Goal: Information Seeking & Learning: Learn about a topic

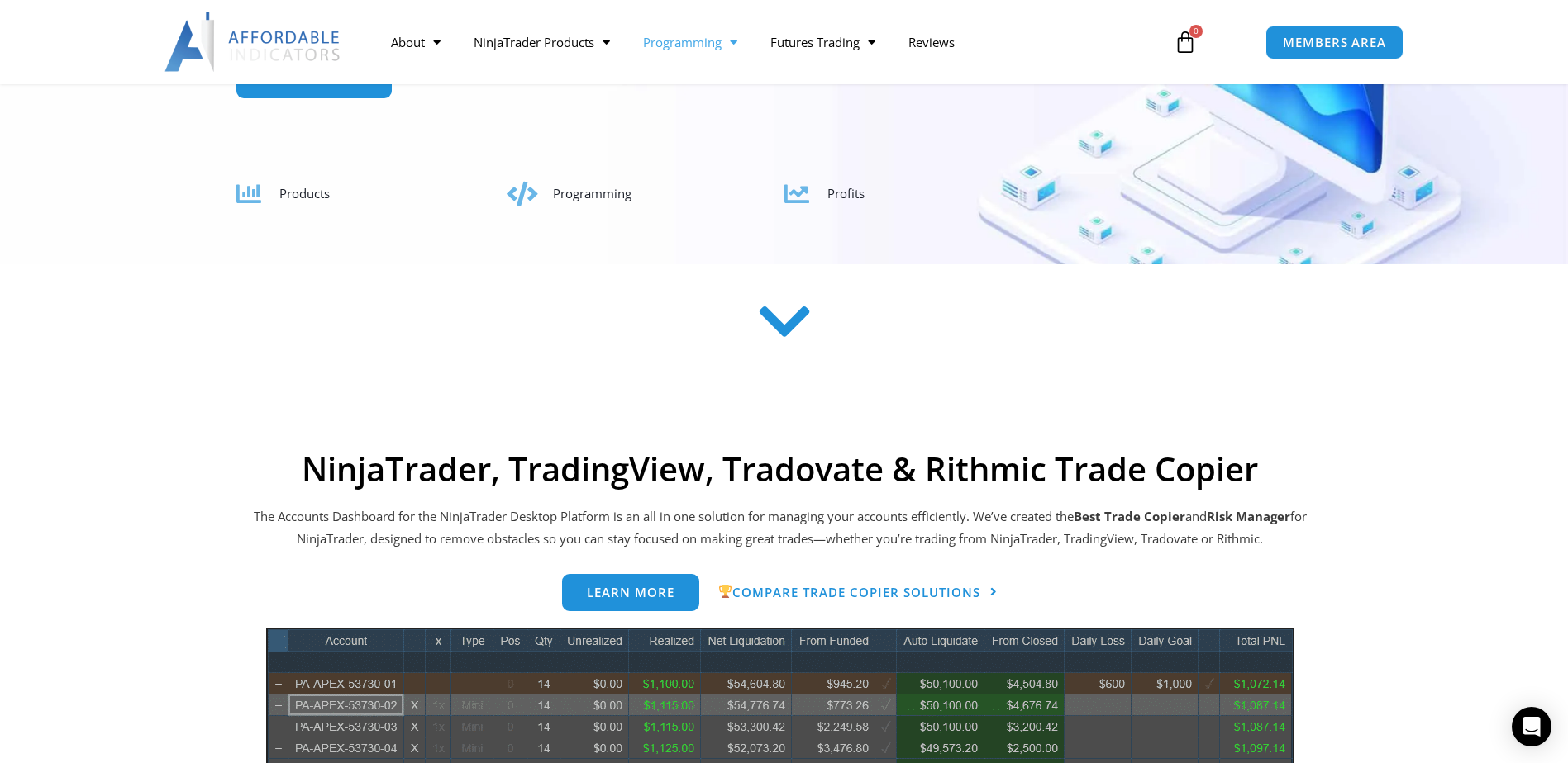
scroll to position [248, 0]
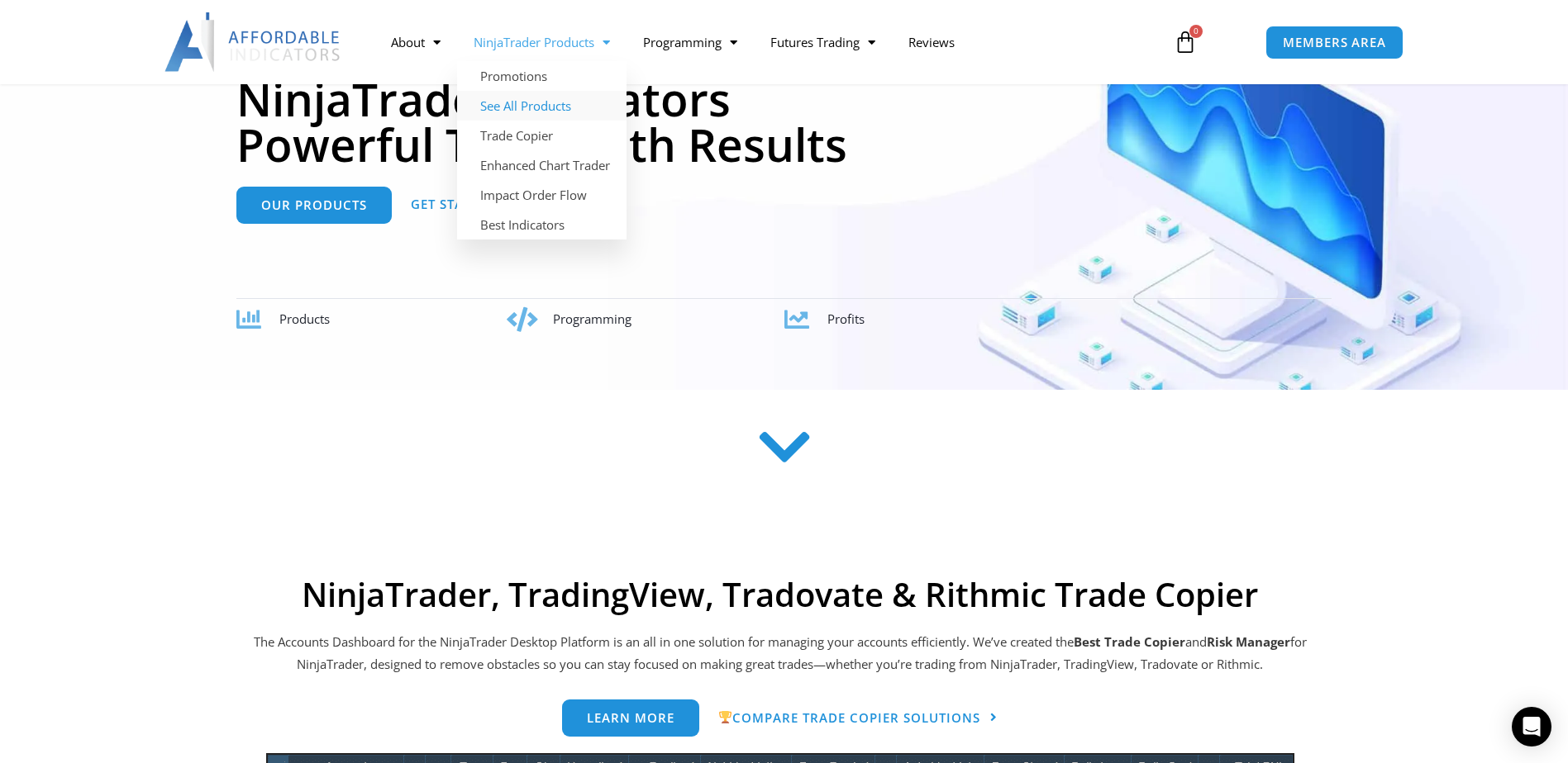
click at [568, 99] on link "See All Products" at bounding box center [542, 105] width 170 height 30
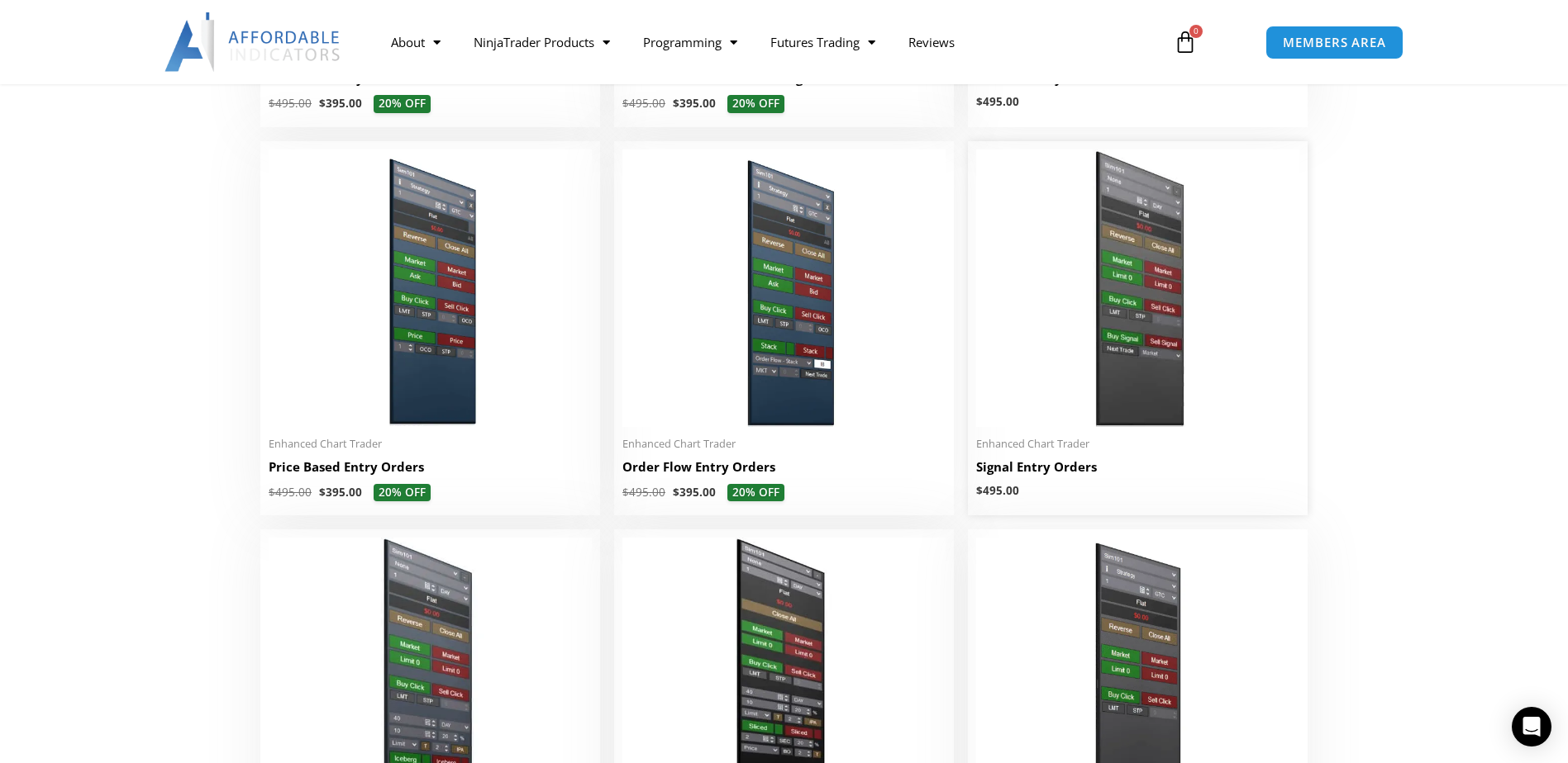
scroll to position [1487, 0]
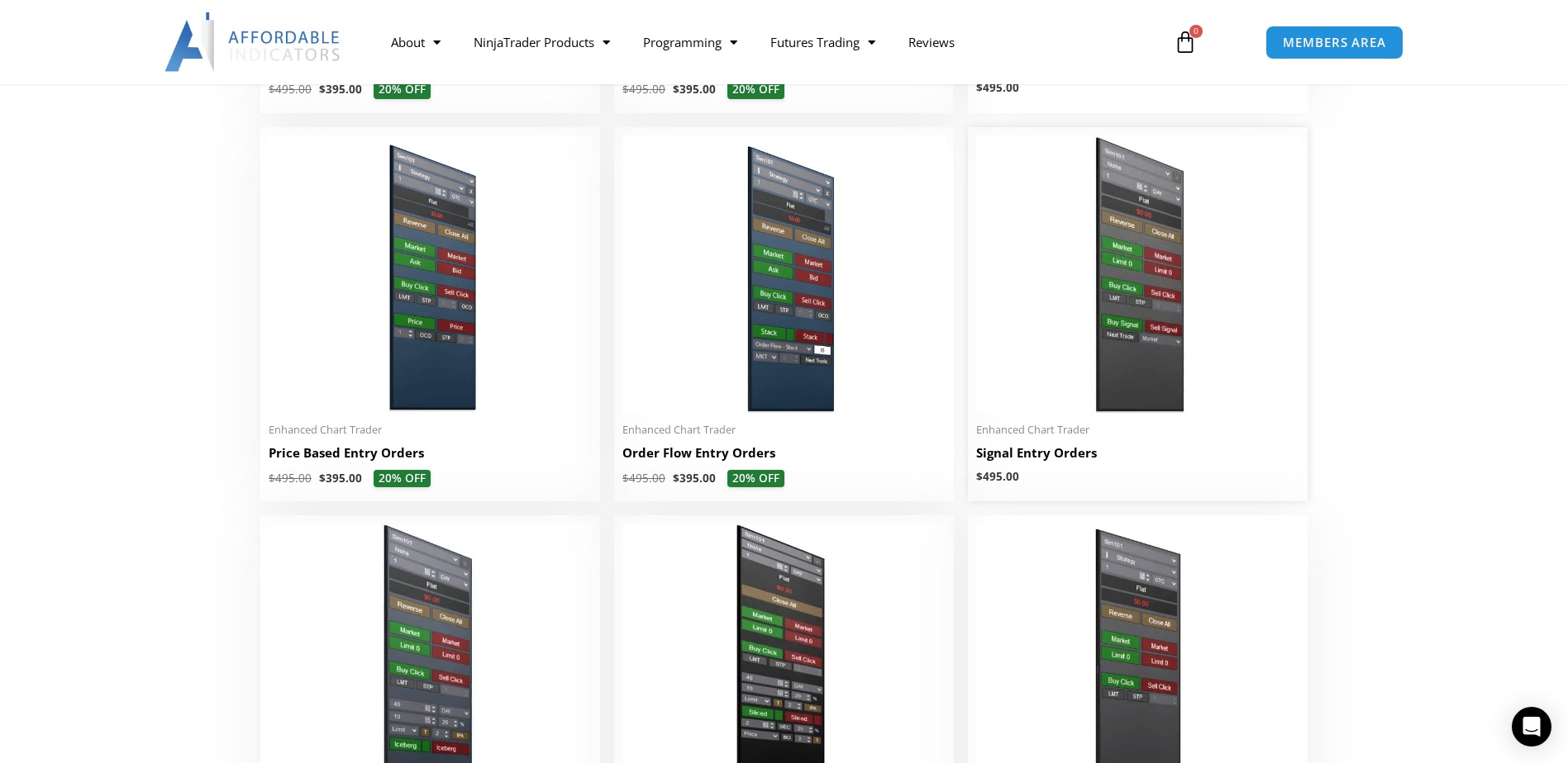
click at [1163, 321] on img at bounding box center [1138, 274] width 324 height 278
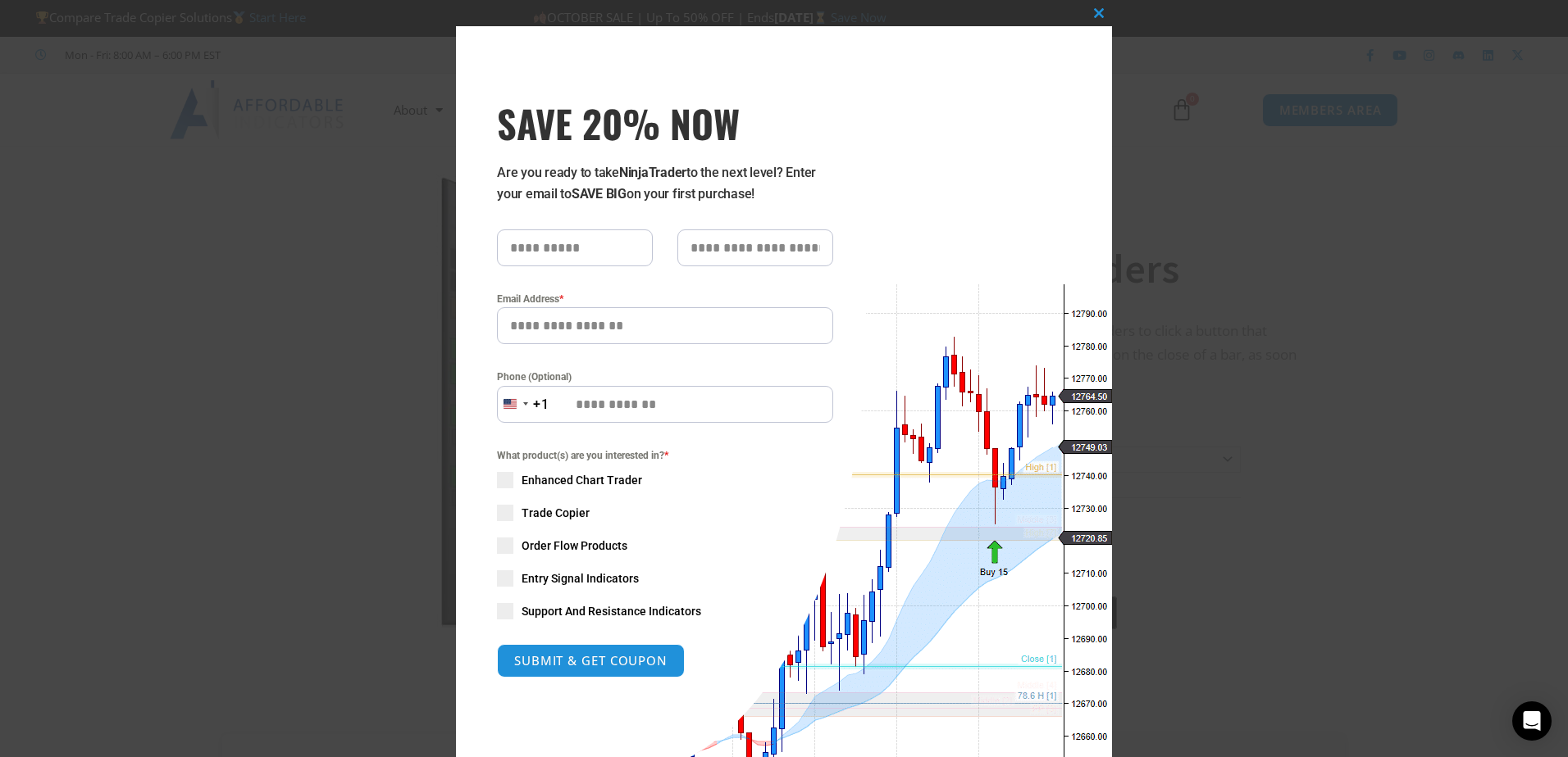
click at [1262, 185] on div "Close this module SAVE 20% NOW Are you ready to take NinjaTrader to the next le…" at bounding box center [784, 378] width 1568 height 757
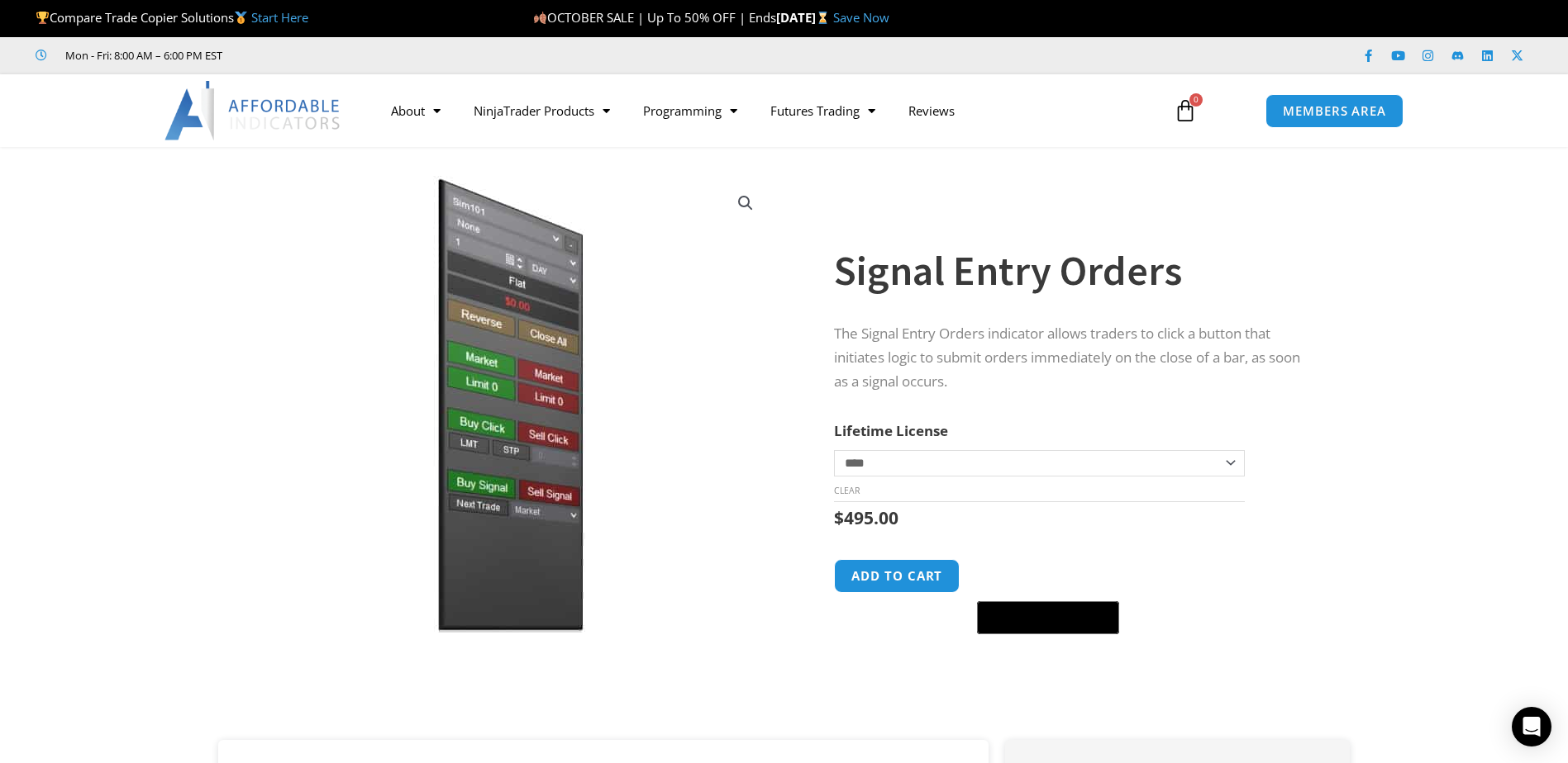
click at [289, 110] on img at bounding box center [253, 111] width 178 height 59
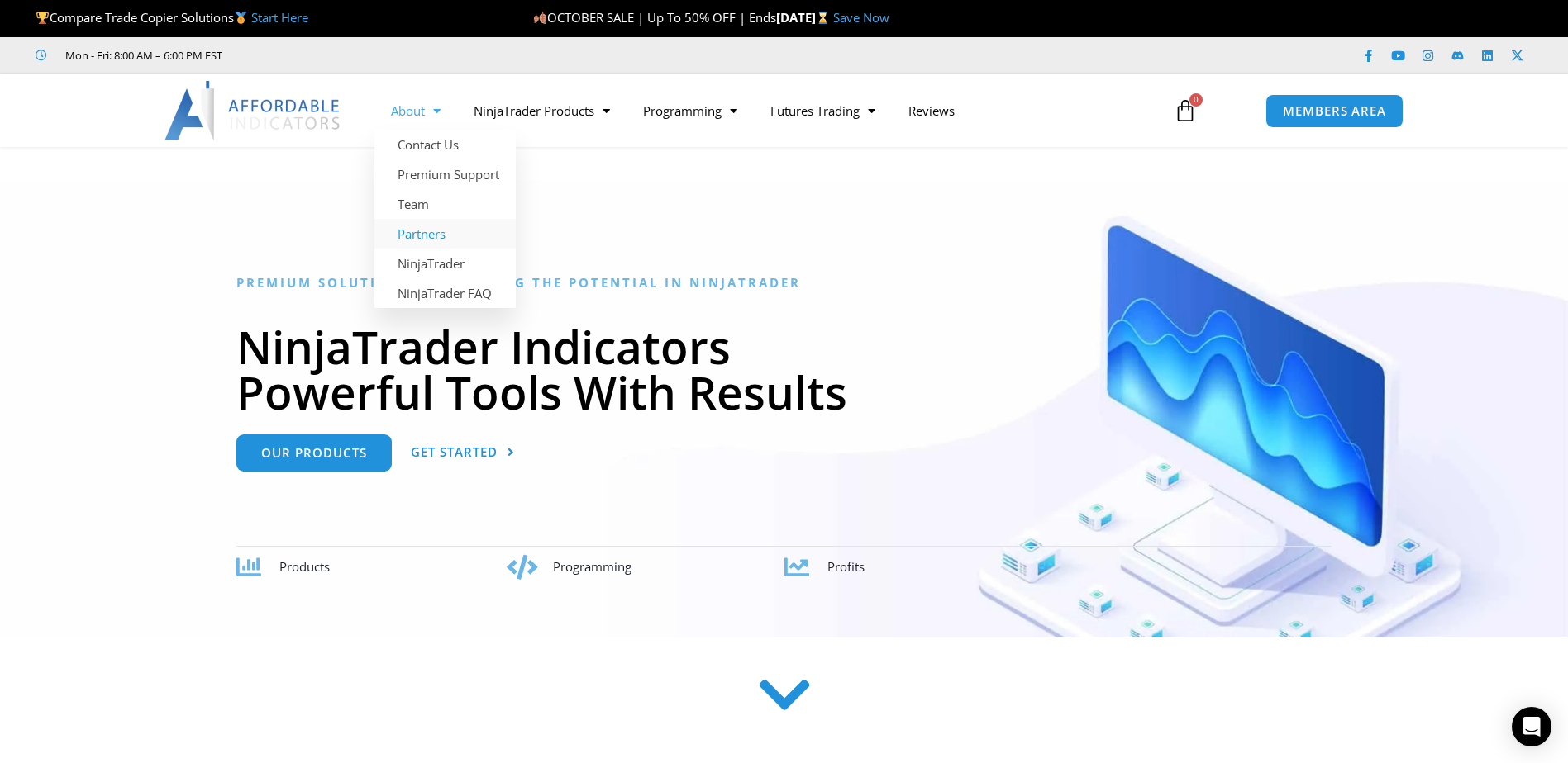
click at [438, 236] on link "Partners" at bounding box center [445, 234] width 141 height 30
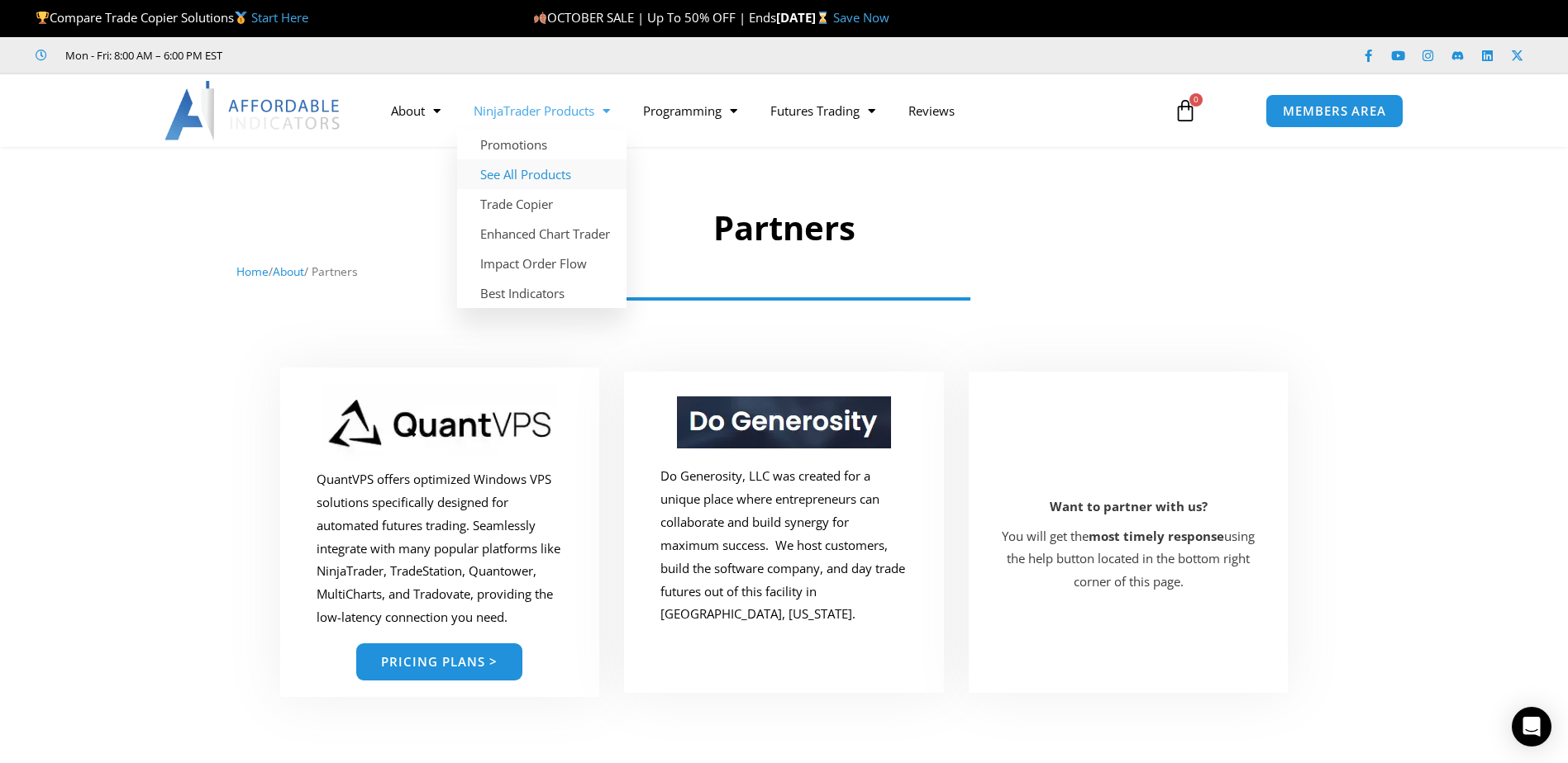
click at [558, 173] on link "See All Products" at bounding box center [542, 174] width 170 height 30
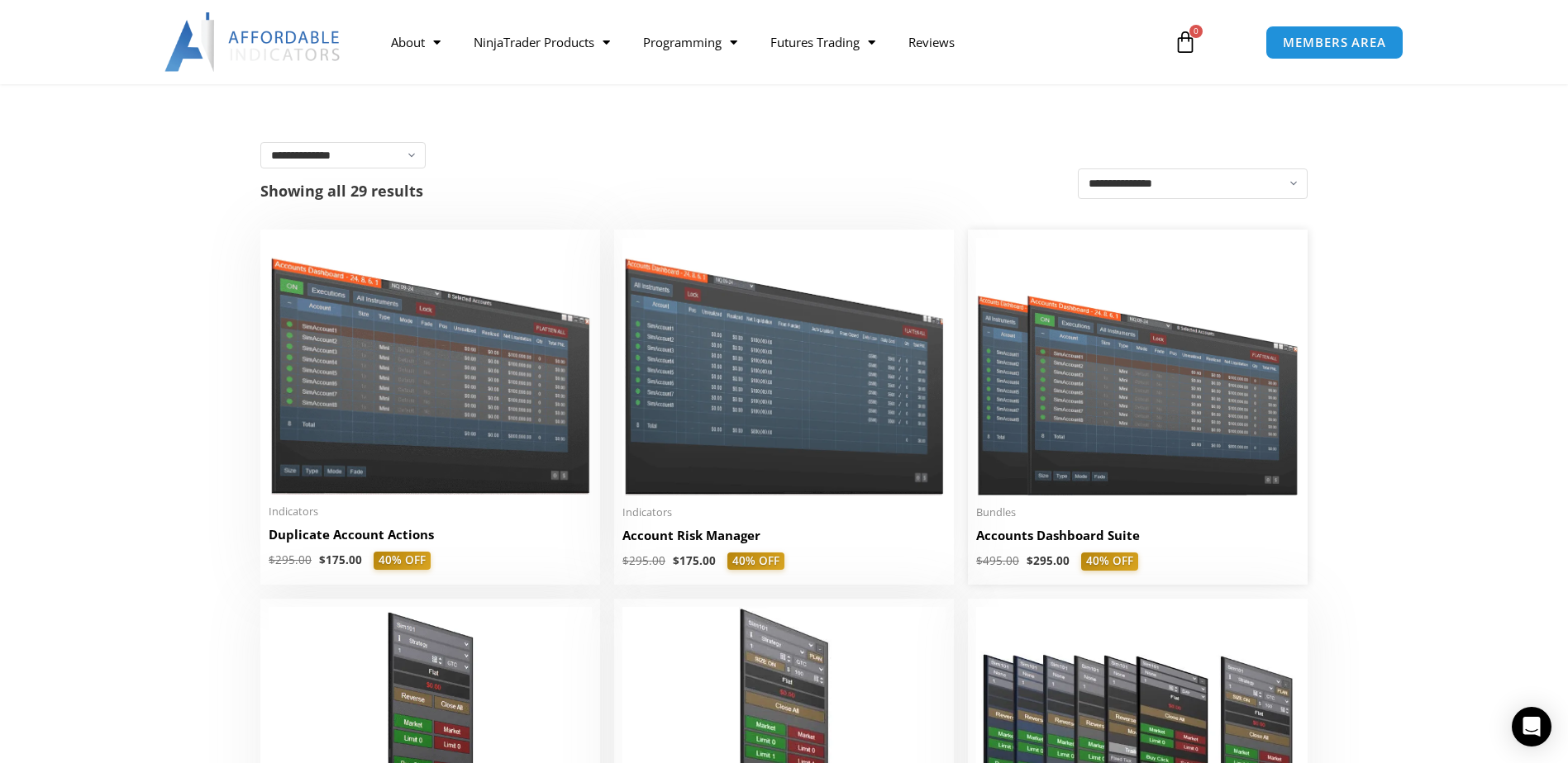
scroll to position [248, 0]
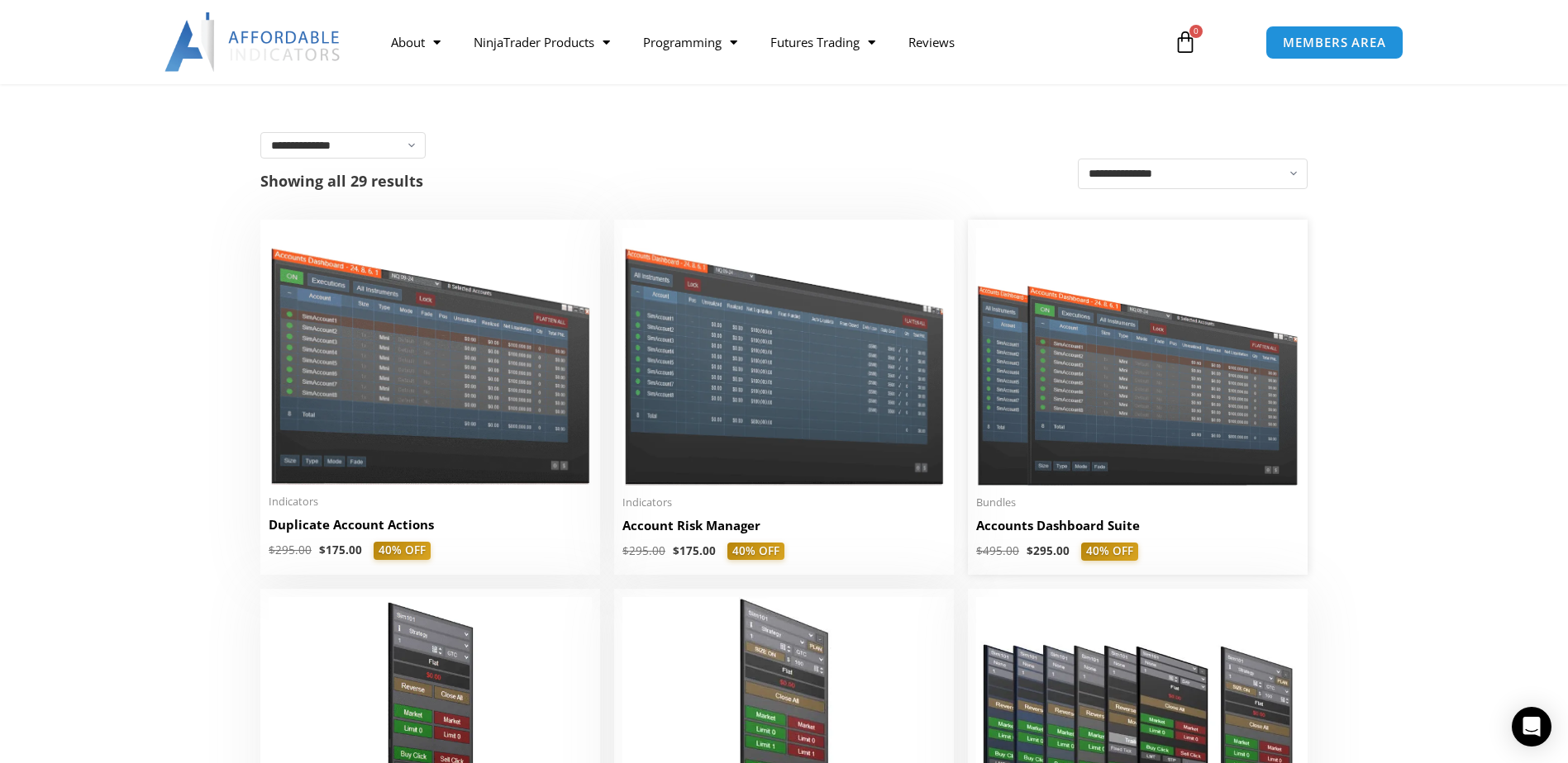
click at [1159, 356] on img at bounding box center [1138, 357] width 324 height 258
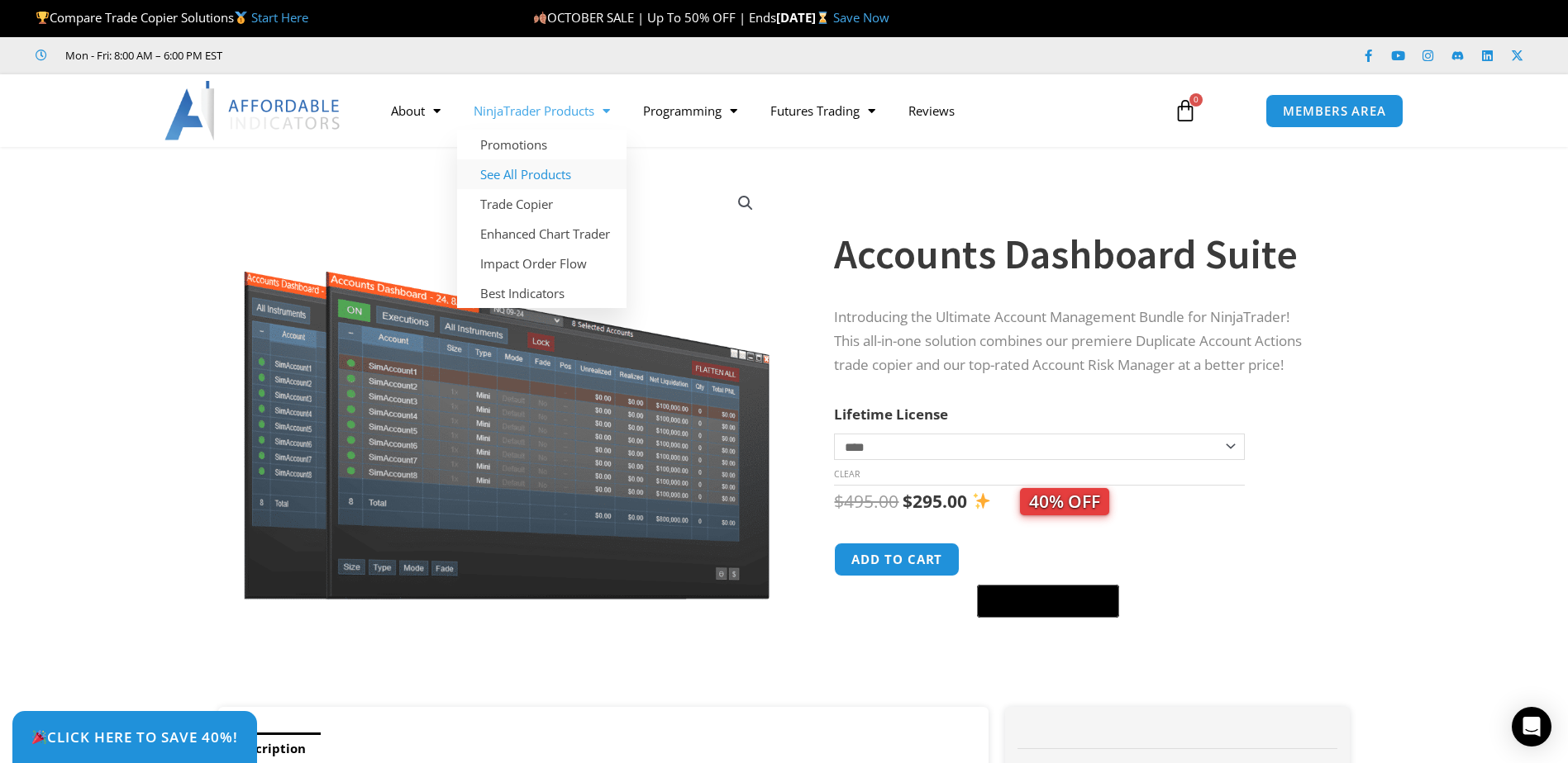
click at [553, 163] on link "See All Products" at bounding box center [542, 174] width 170 height 30
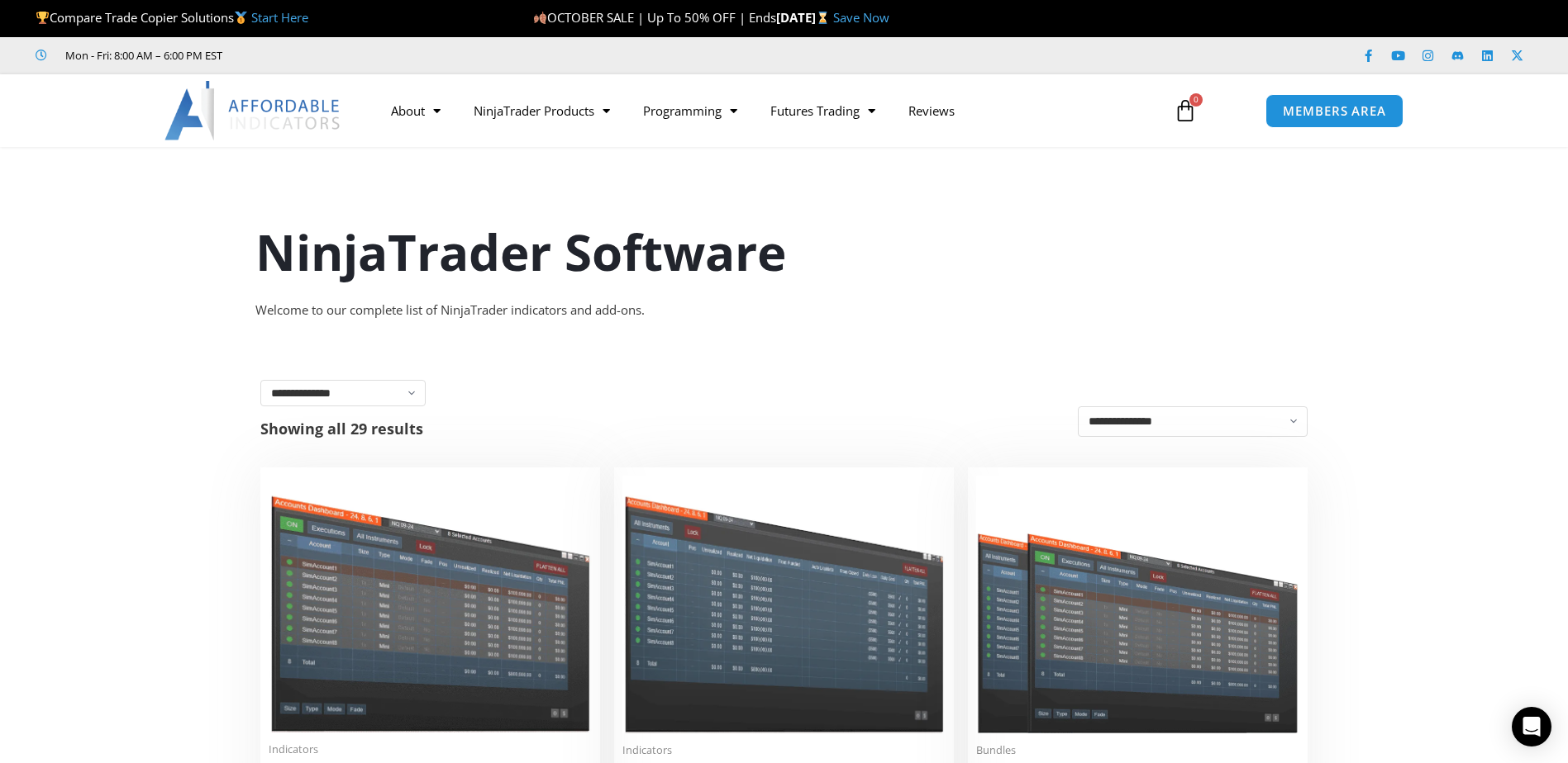
click at [293, 107] on img at bounding box center [253, 111] width 178 height 59
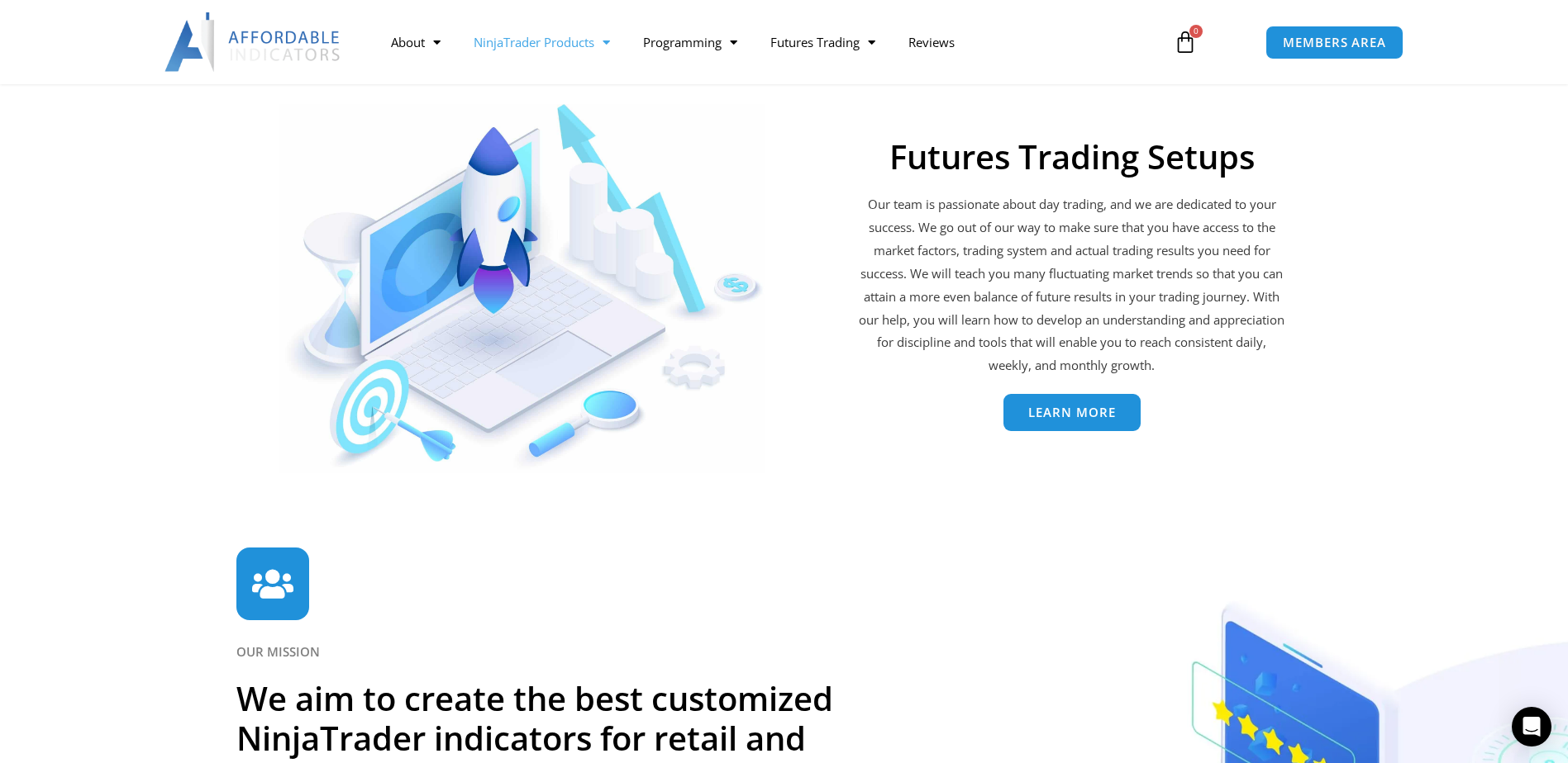
scroll to position [3315, 0]
